Goal: Task Accomplishment & Management: Manage account settings

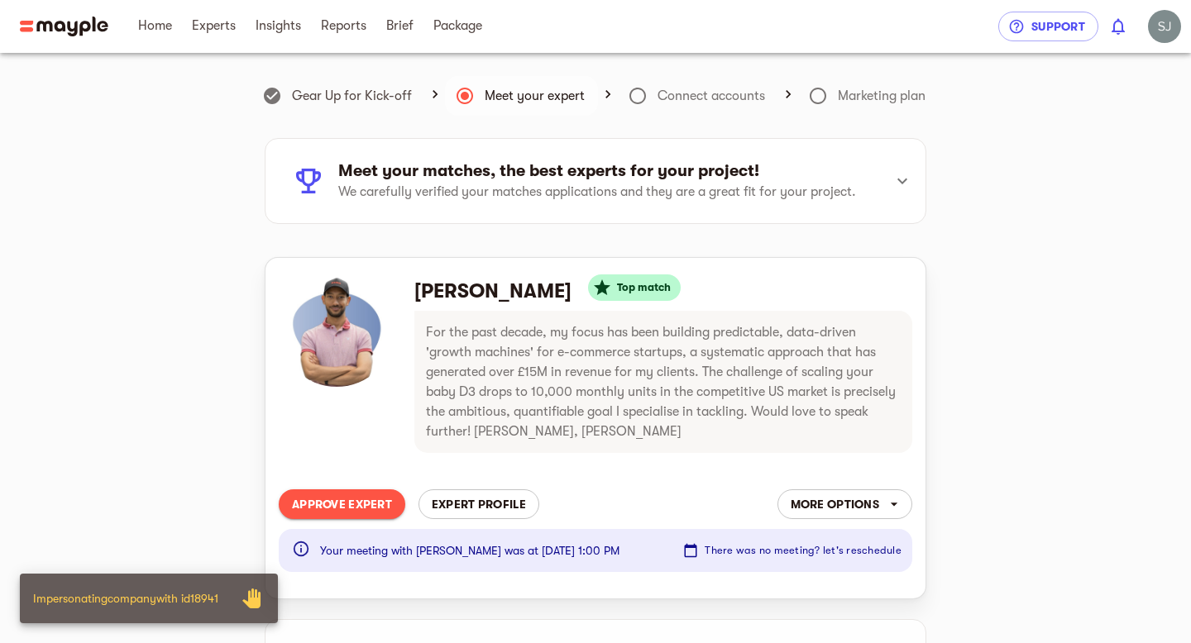
click at [341, 504] on span "Approve Expert" at bounding box center [342, 504] width 100 height 20
click at [451, 31] on span "Package" at bounding box center [457, 26] width 49 height 20
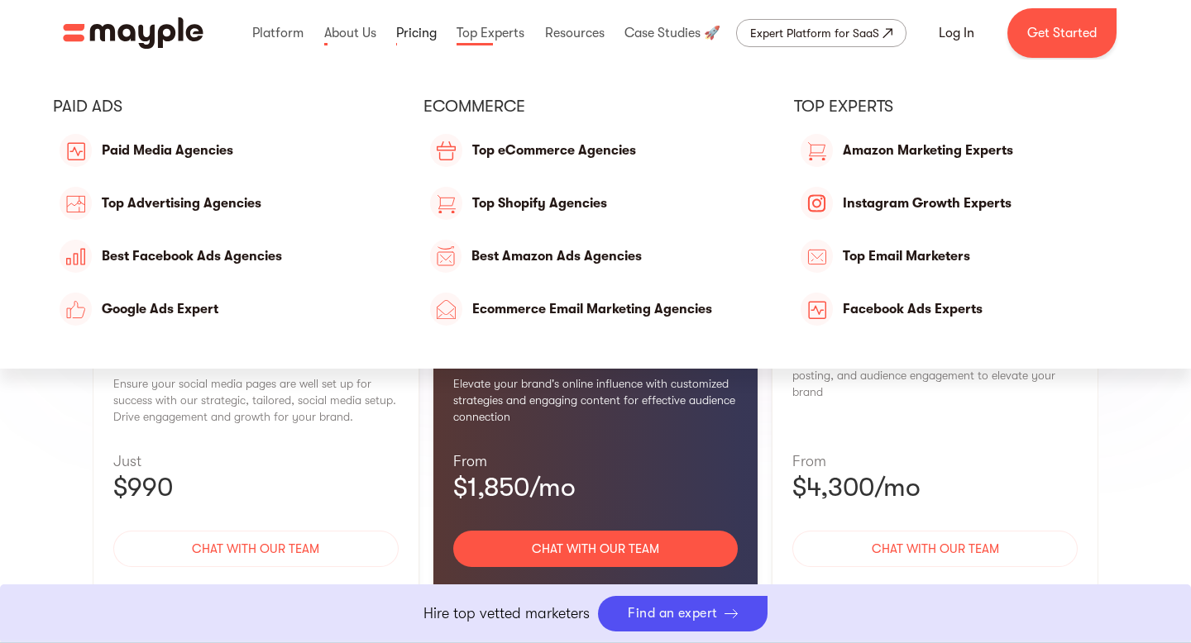
scroll to position [1540, 0]
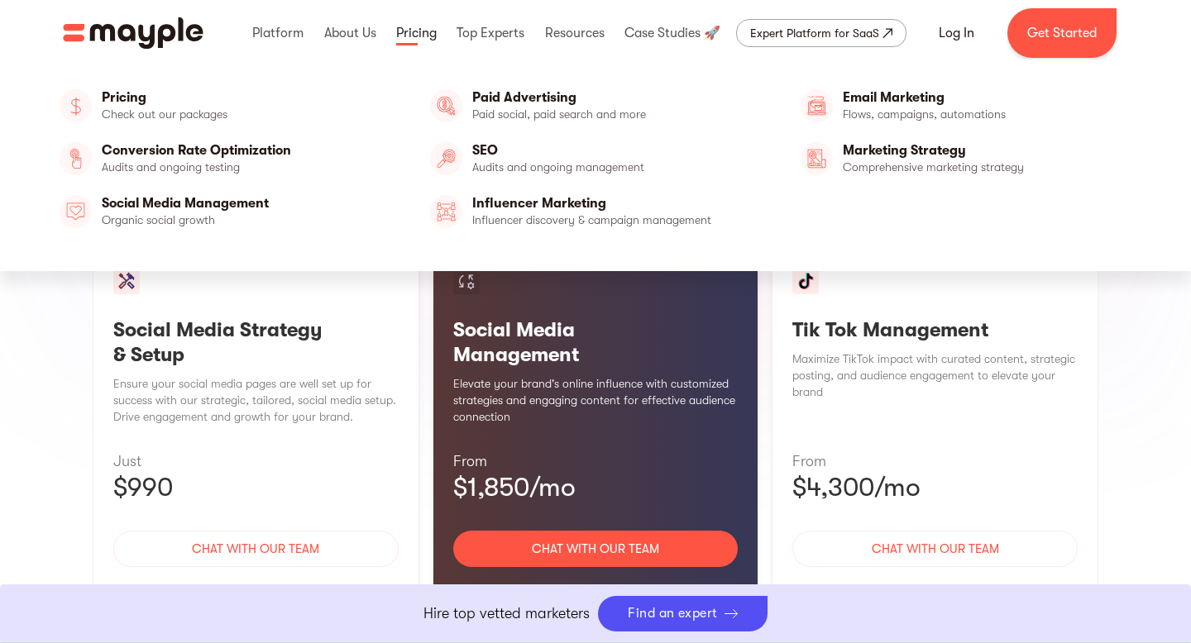
click at [417, 37] on link at bounding box center [416, 33] width 49 height 53
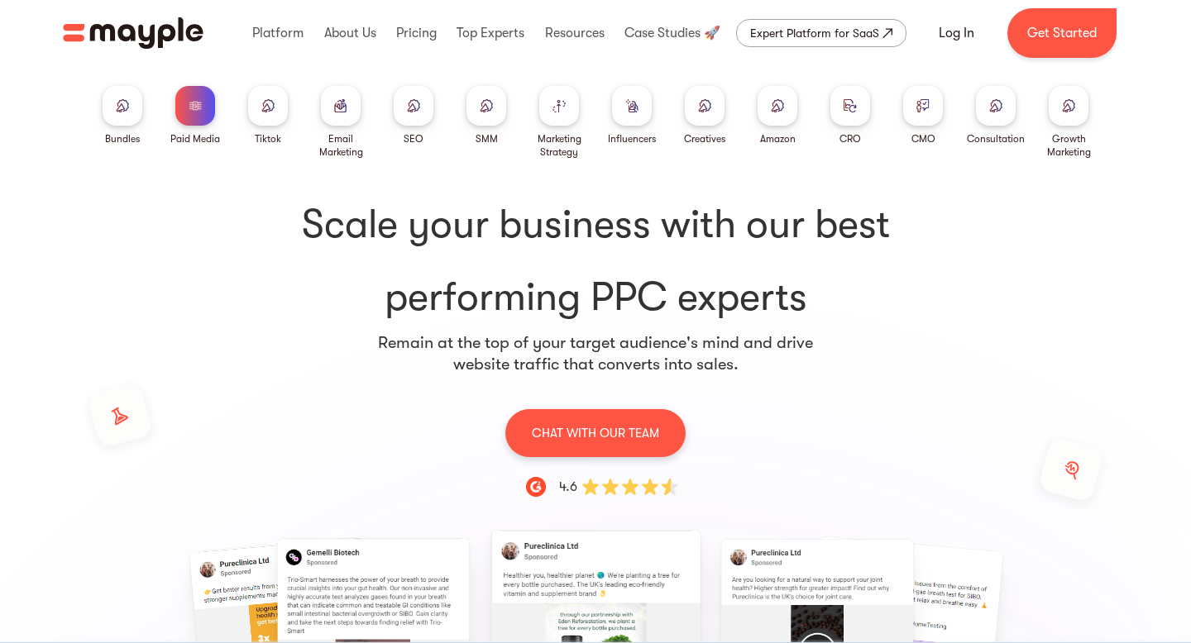
click at [1066, 117] on div at bounding box center [1068, 106] width 40 height 40
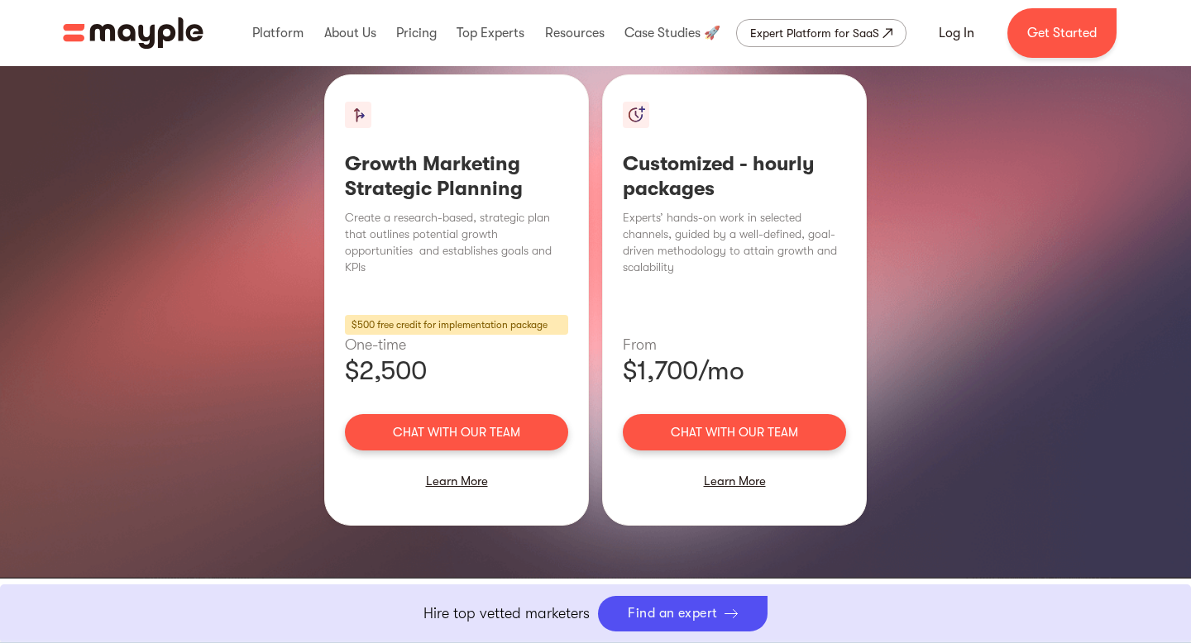
scroll to position [2176, 0]
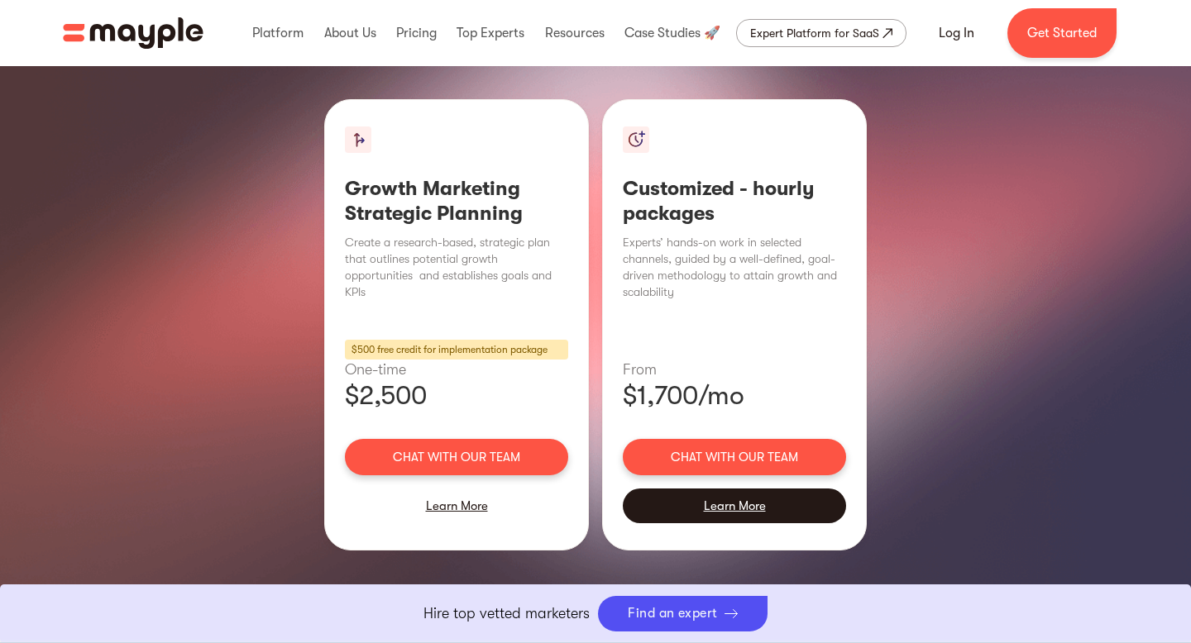
click at [735, 489] on div "Learn More" at bounding box center [734, 506] width 223 height 35
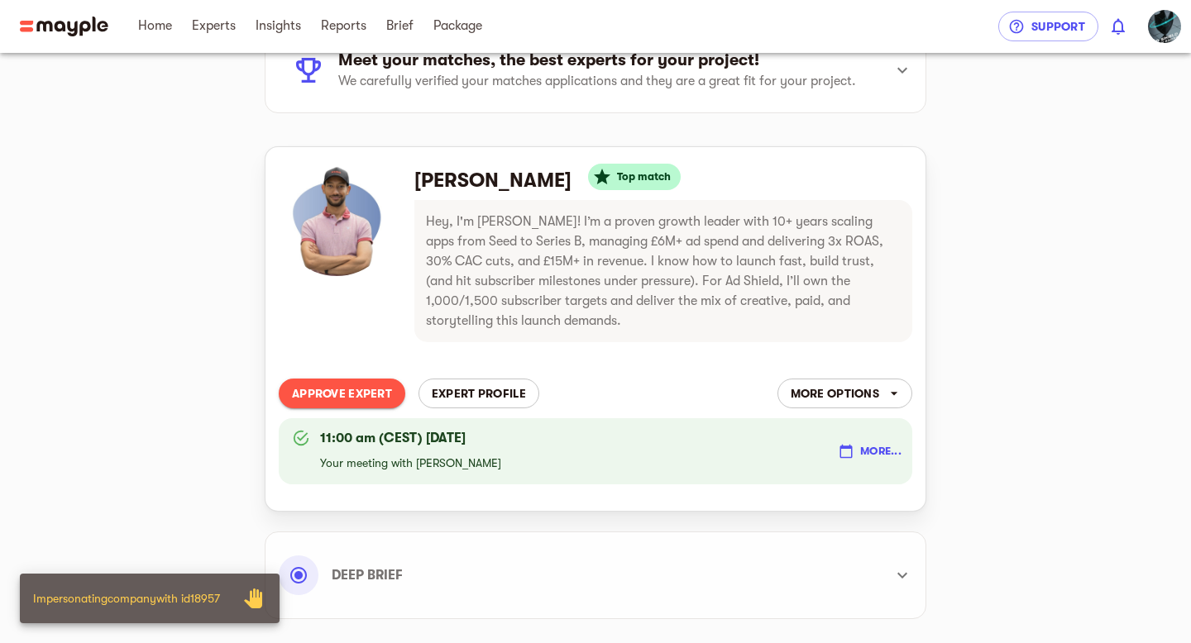
scroll to position [112, 0]
drag, startPoint x: 485, startPoint y: 438, endPoint x: 306, endPoint y: 423, distance: 179.2
click at [306, 423] on div "11:00 am (CEST) [DATE] Your meeting with [PERSON_NAME] more..." at bounding box center [595, 451] width 633 height 66
copy div "11:00 am (CEST) [DATE]"
